Goal: Find specific page/section: Find specific page/section

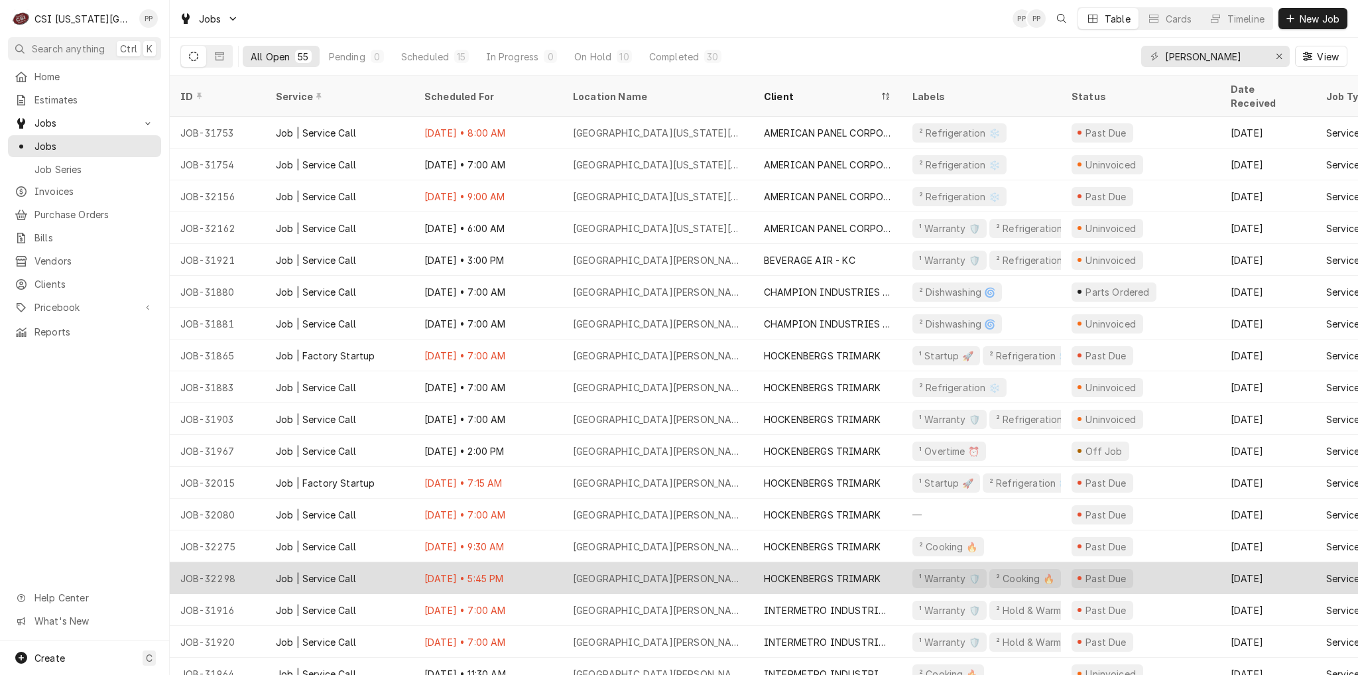
click at [684, 572] on div "KU David Booth Memorial Stadium" at bounding box center [658, 579] width 170 height 14
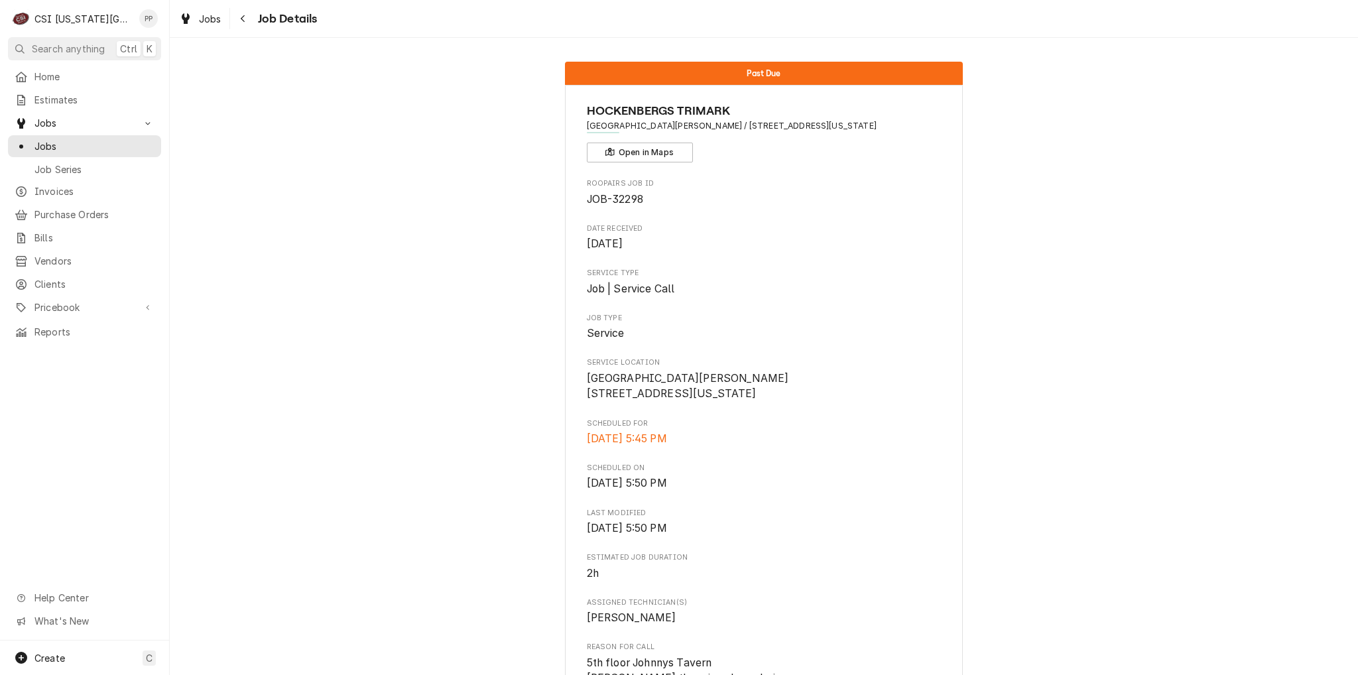
drag, startPoint x: 208, startPoint y: 14, endPoint x: 212, endPoint y: 2, distance: 12.6
click at [208, 14] on span "Jobs" at bounding box center [210, 19] width 23 height 14
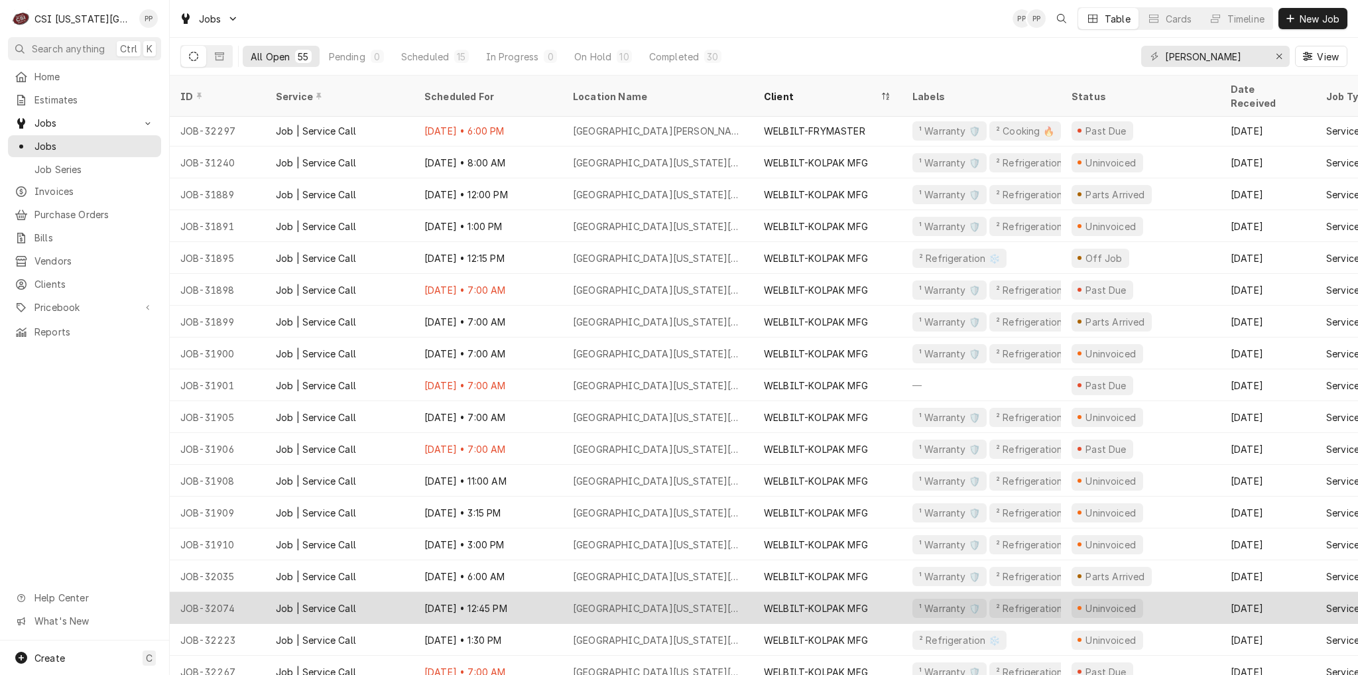
scroll to position [1187, 0]
